Goal: Communication & Community: Answer question/provide support

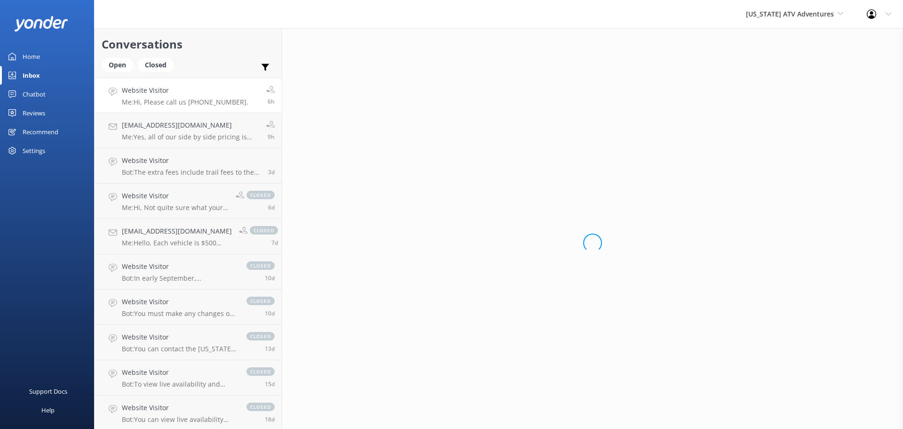
click at [198, 96] on h4 "Website Visitor" at bounding box center [185, 90] width 127 height 10
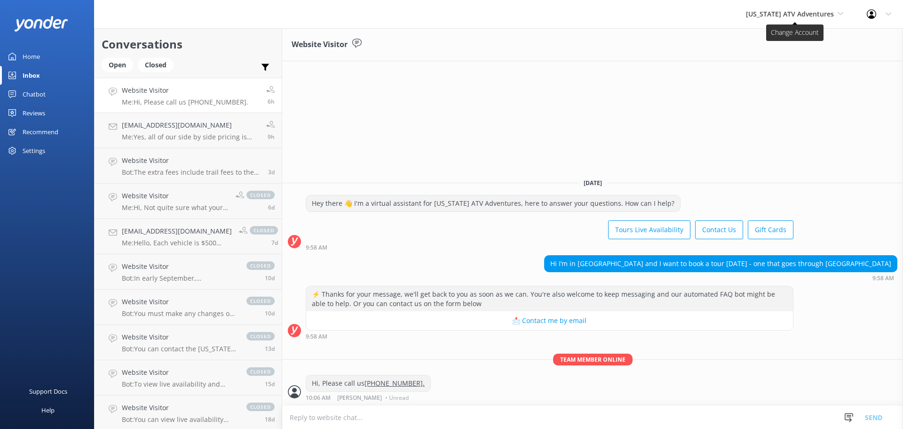
click at [776, 14] on span "[US_STATE] ATV Adventures" at bounding box center [790, 13] width 88 height 9
click at [776, 37] on link "[US_STATE] Safari Jeep Tours" at bounding box center [781, 39] width 94 height 23
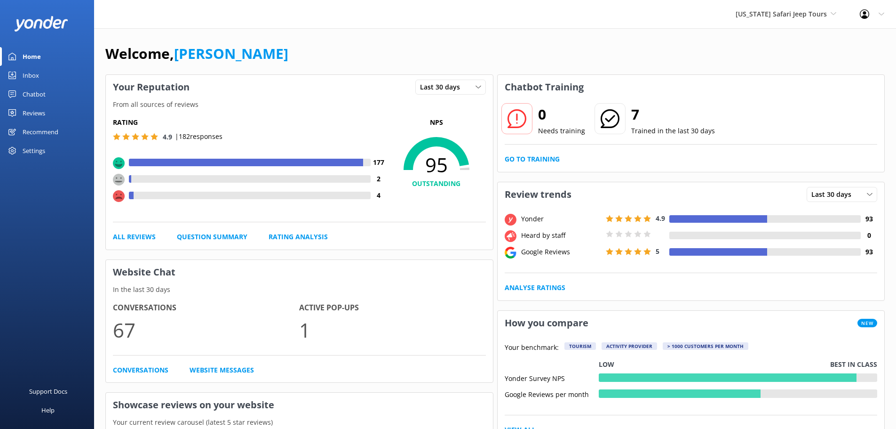
click at [37, 75] on div "Inbox" at bounding box center [31, 75] width 16 height 19
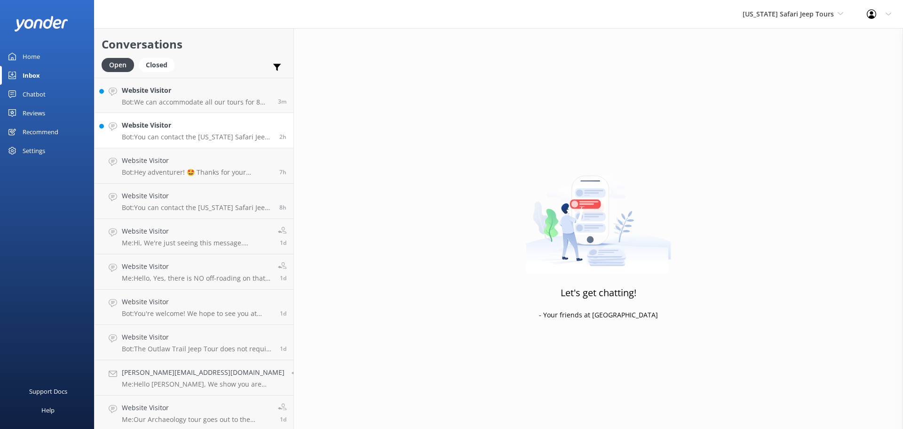
click at [215, 132] on div "Website Visitor Bot: You can contact the Arizona Safari Jeep Tours team at 928-…" at bounding box center [197, 130] width 151 height 21
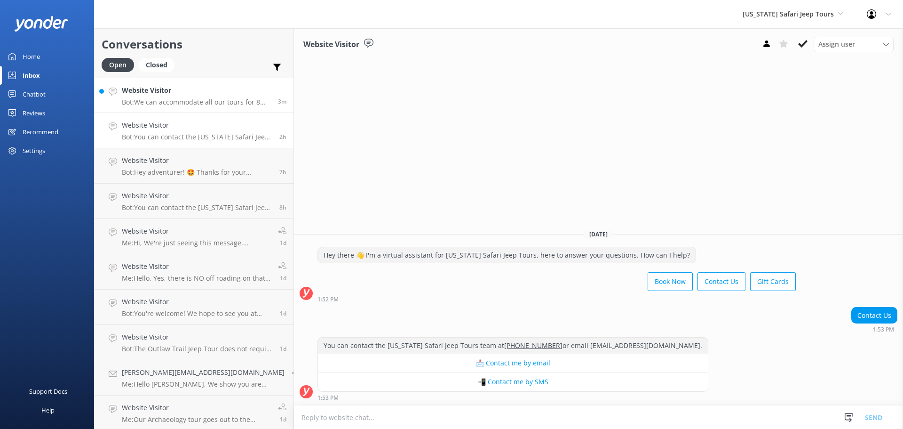
click at [207, 88] on h4 "Website Visitor" at bounding box center [196, 90] width 149 height 10
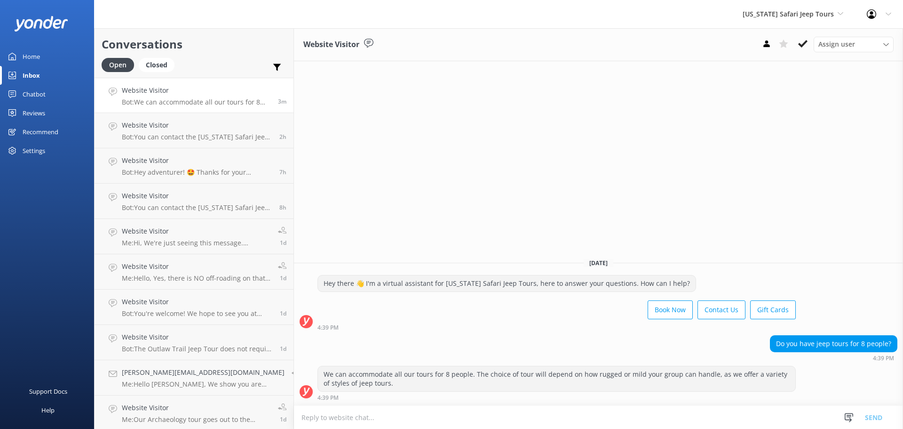
click at [350, 416] on textarea at bounding box center [598, 417] width 609 height 23
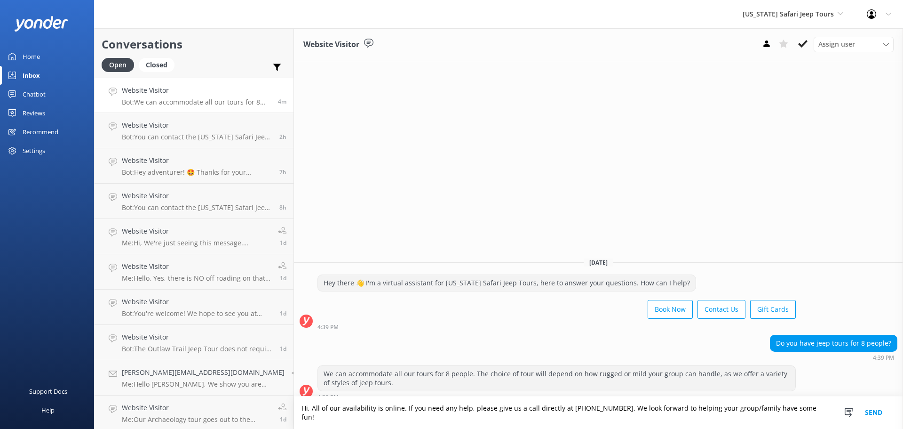
type textarea "Hi, All of our availability is online. If you need any help, please give us a c…"
click at [878, 414] on button "Send" at bounding box center [873, 412] width 35 height 32
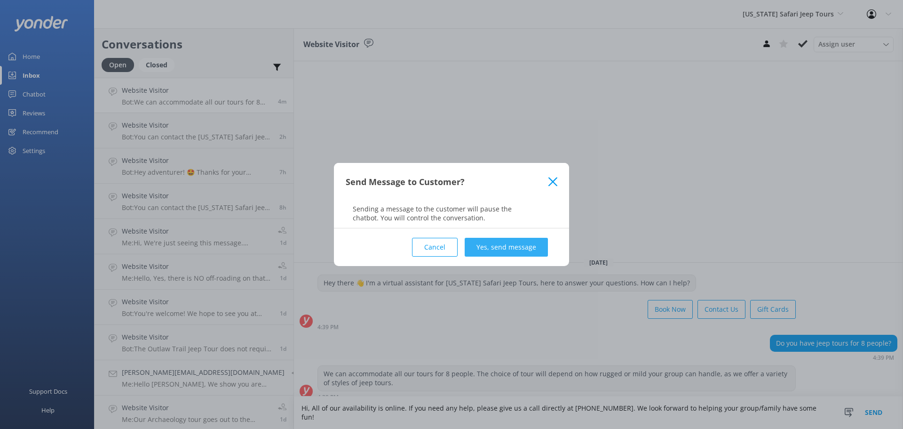
click at [507, 247] on button "Yes, send message" at bounding box center [506, 247] width 83 height 19
